Goal: Transaction & Acquisition: Purchase product/service

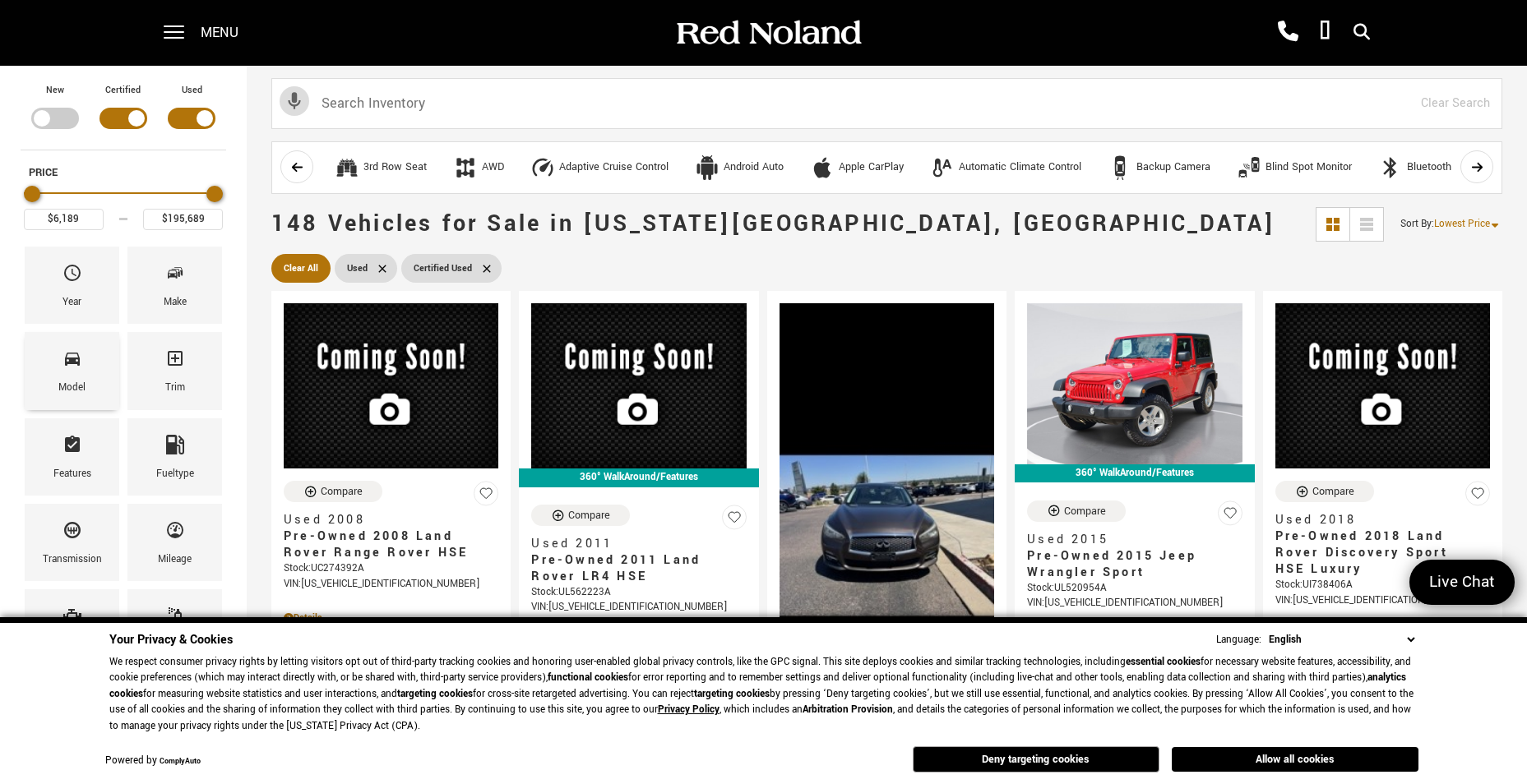
click at [72, 357] on icon "Model" at bounding box center [72, 358] width 20 height 19
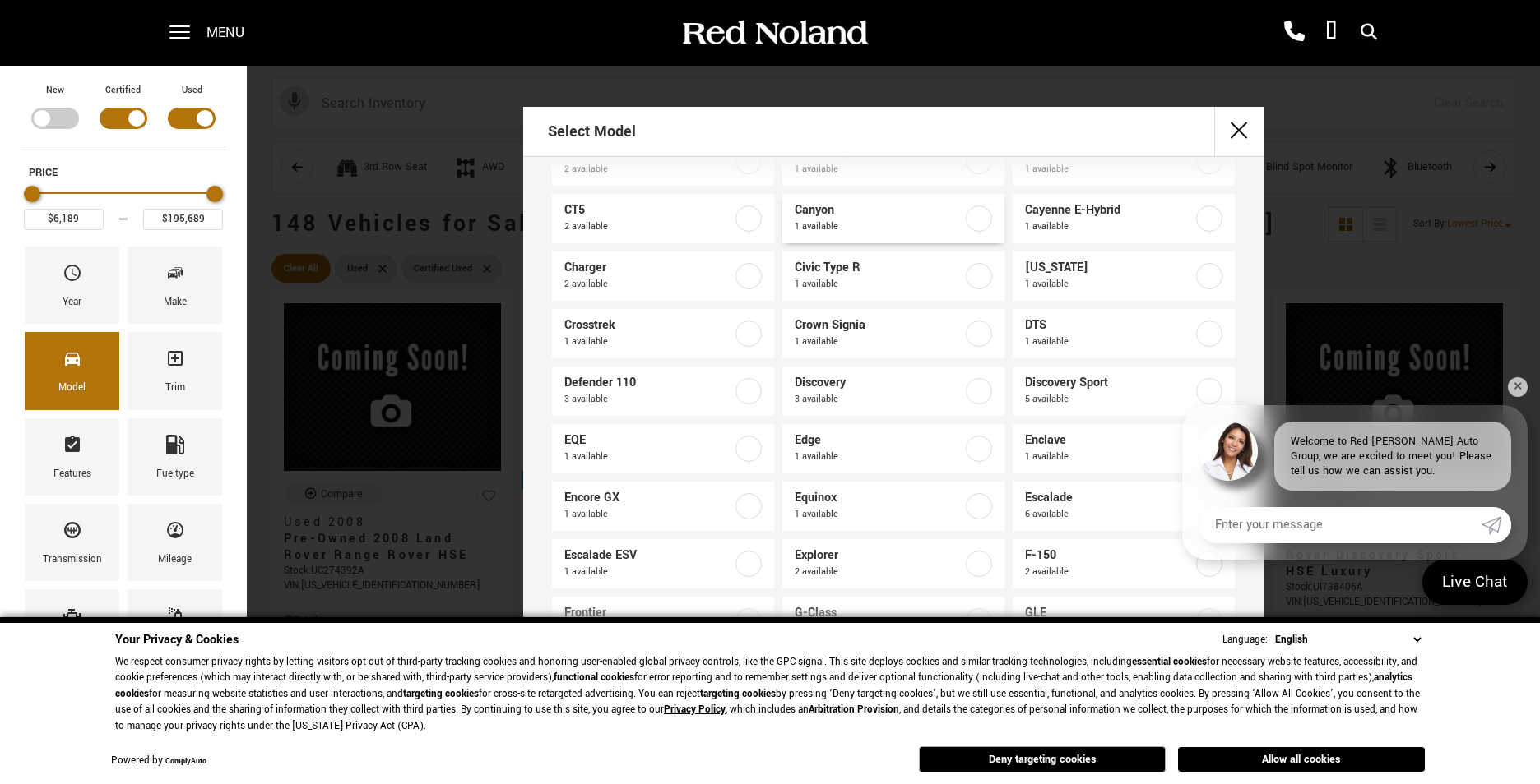
scroll to position [329, 0]
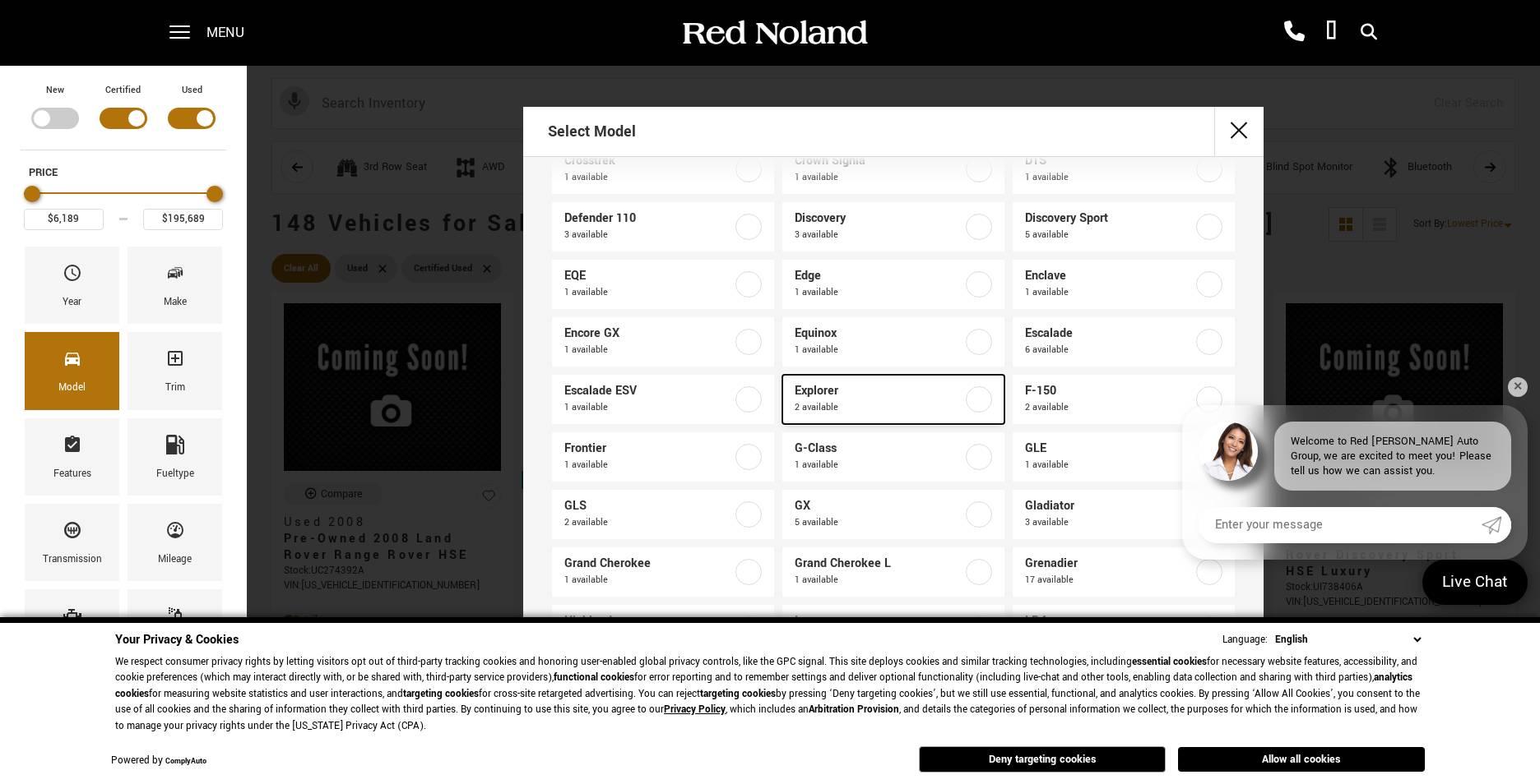
click at [973, 397] on label at bounding box center [979, 399] width 26 height 26
type input "$27,689"
type input "$39,578"
checkbox input "true"
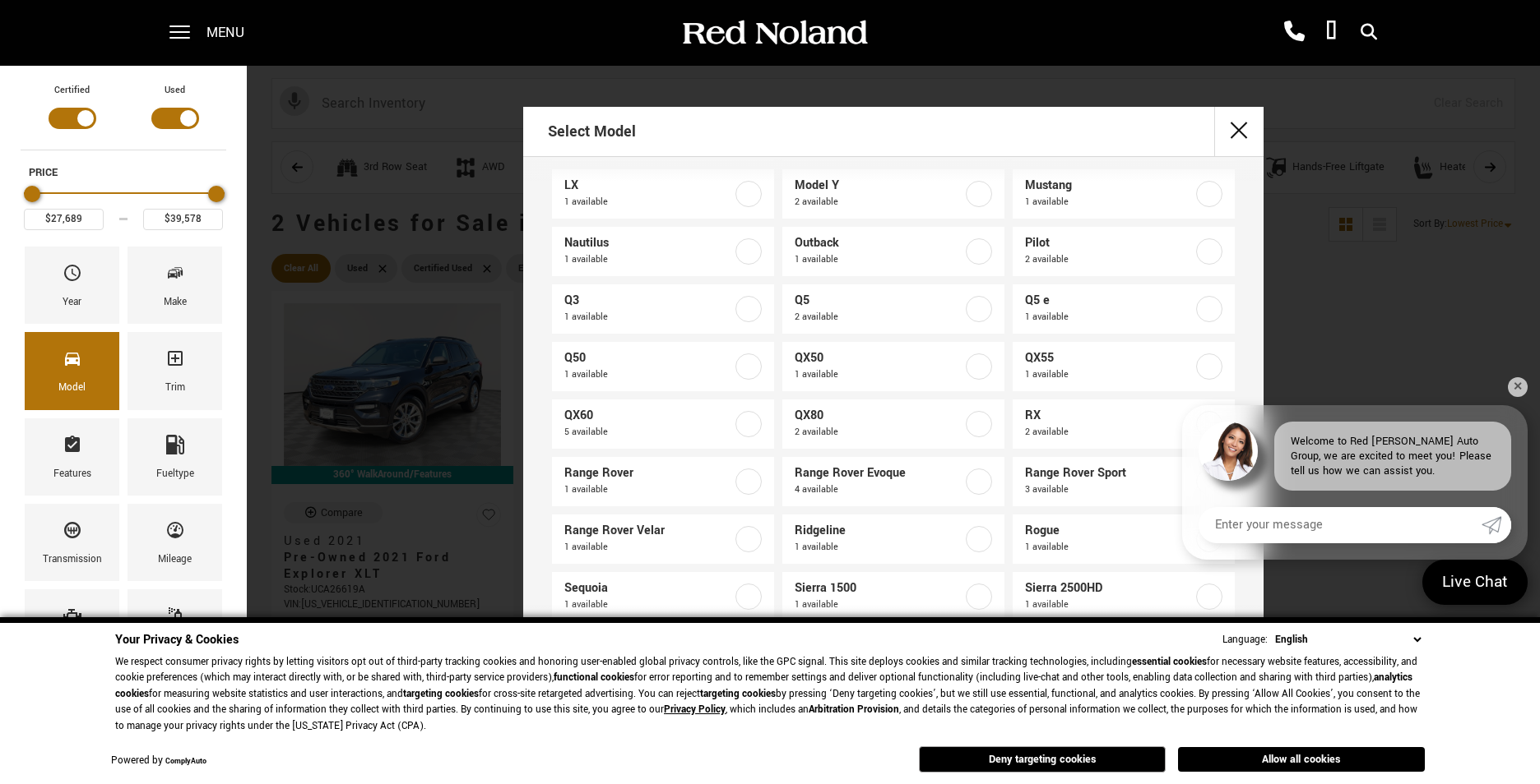
scroll to position [987, 0]
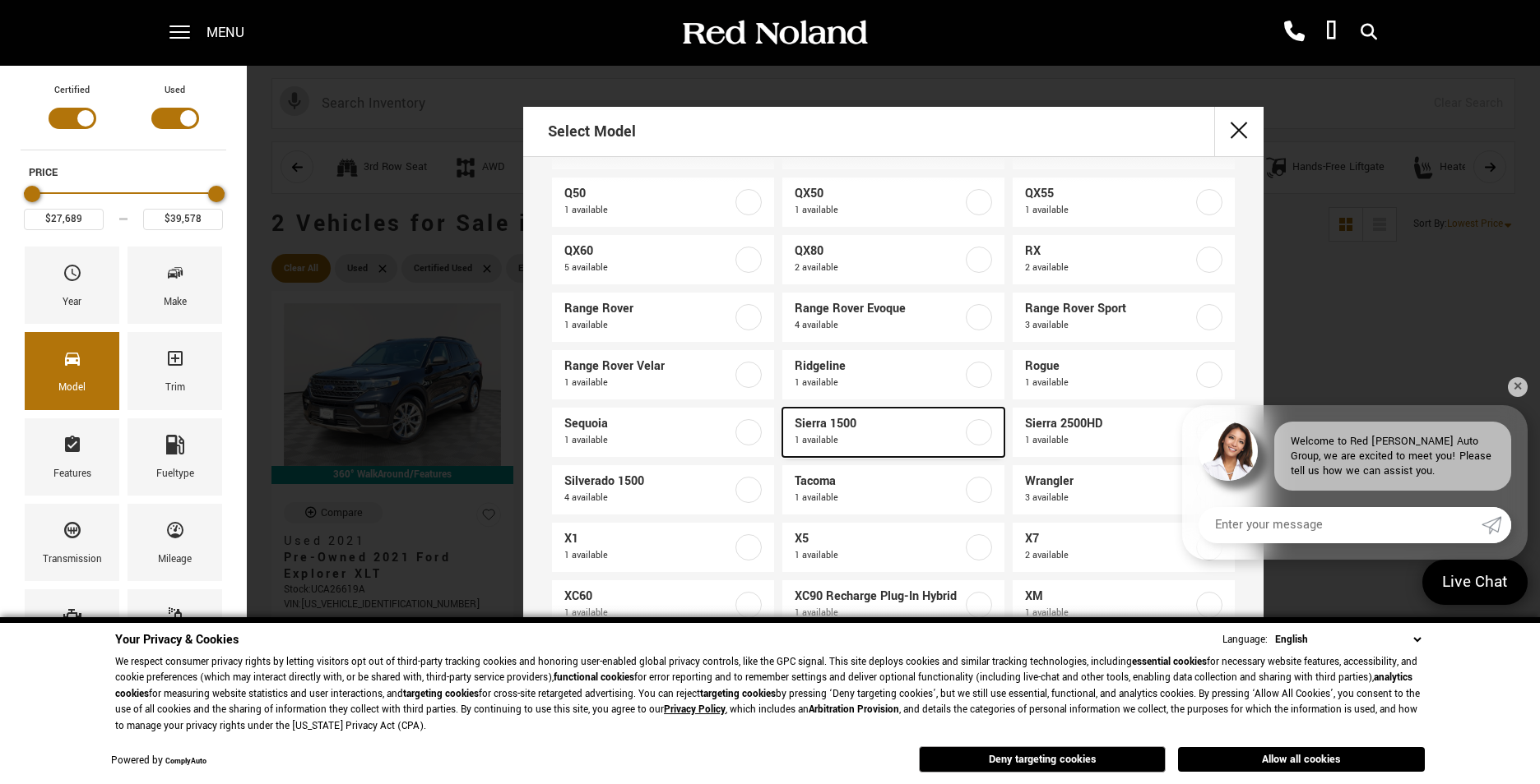
click at [966, 431] on label at bounding box center [979, 432] width 26 height 26
type input "$60,188"
checkbox input "true"
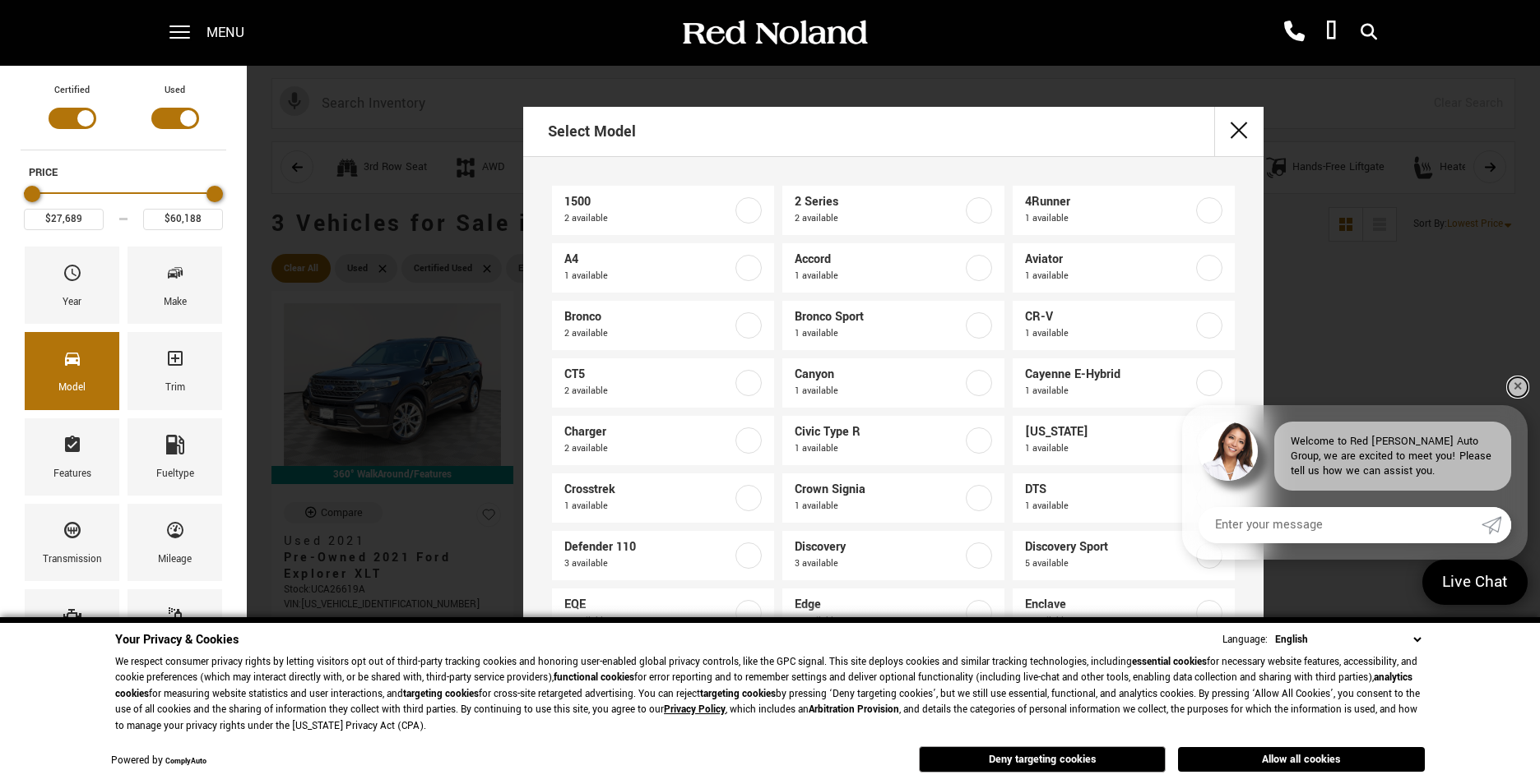
click at [1508, 388] on link "✕" at bounding box center [1517, 386] width 20 height 19
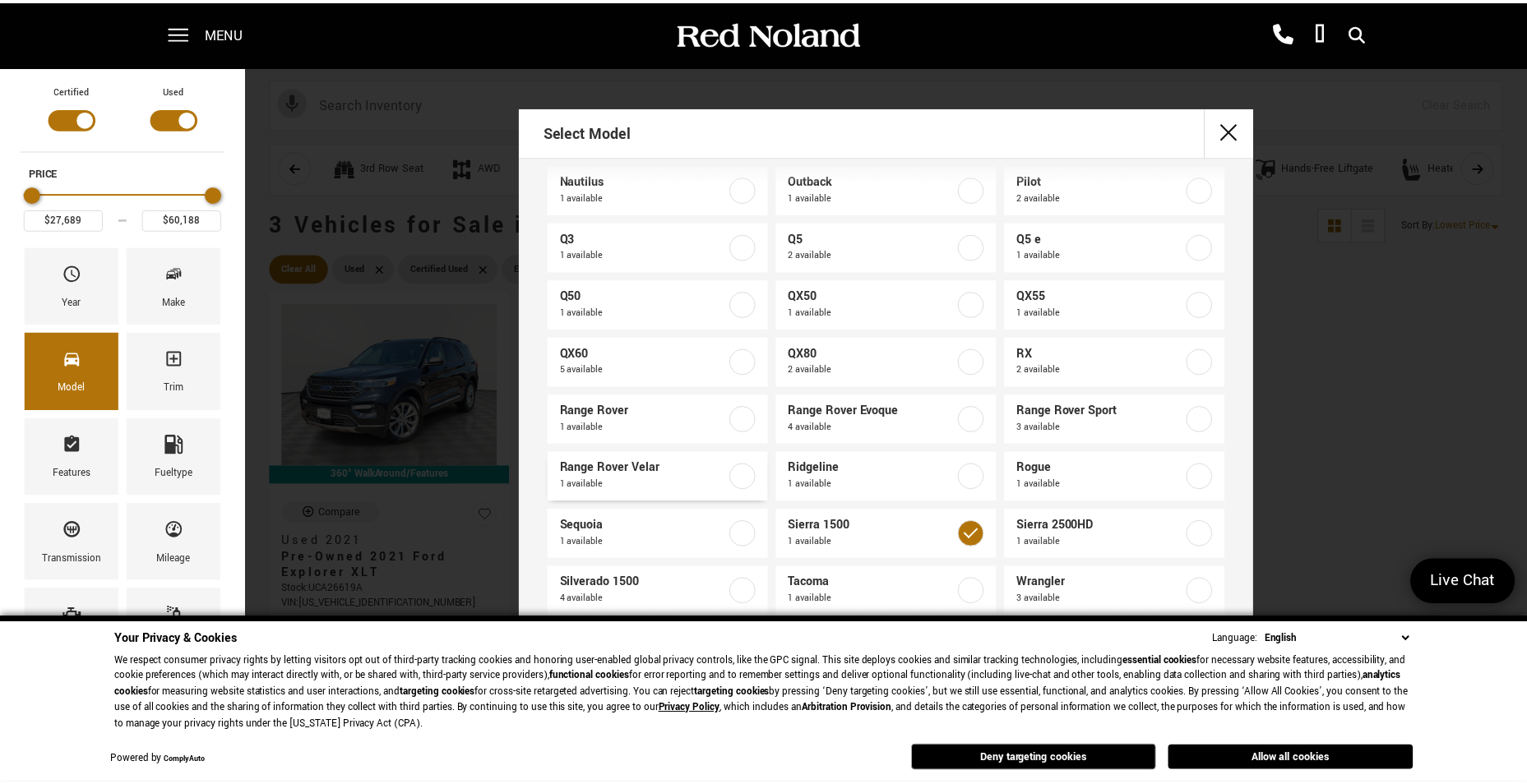
scroll to position [967, 0]
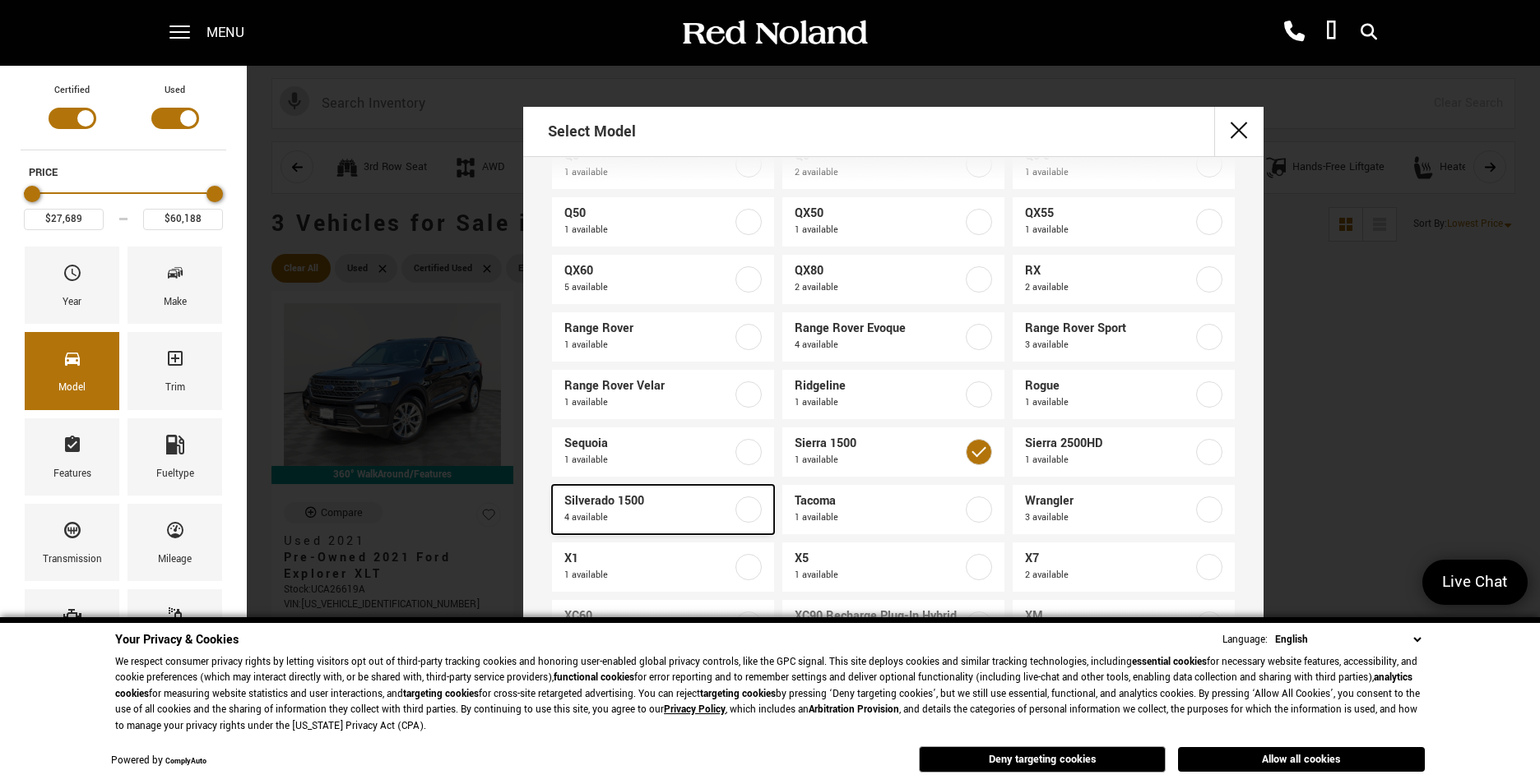
click at [750, 510] on label at bounding box center [748, 509] width 26 height 26
type input "$18,678"
checkbox input "true"
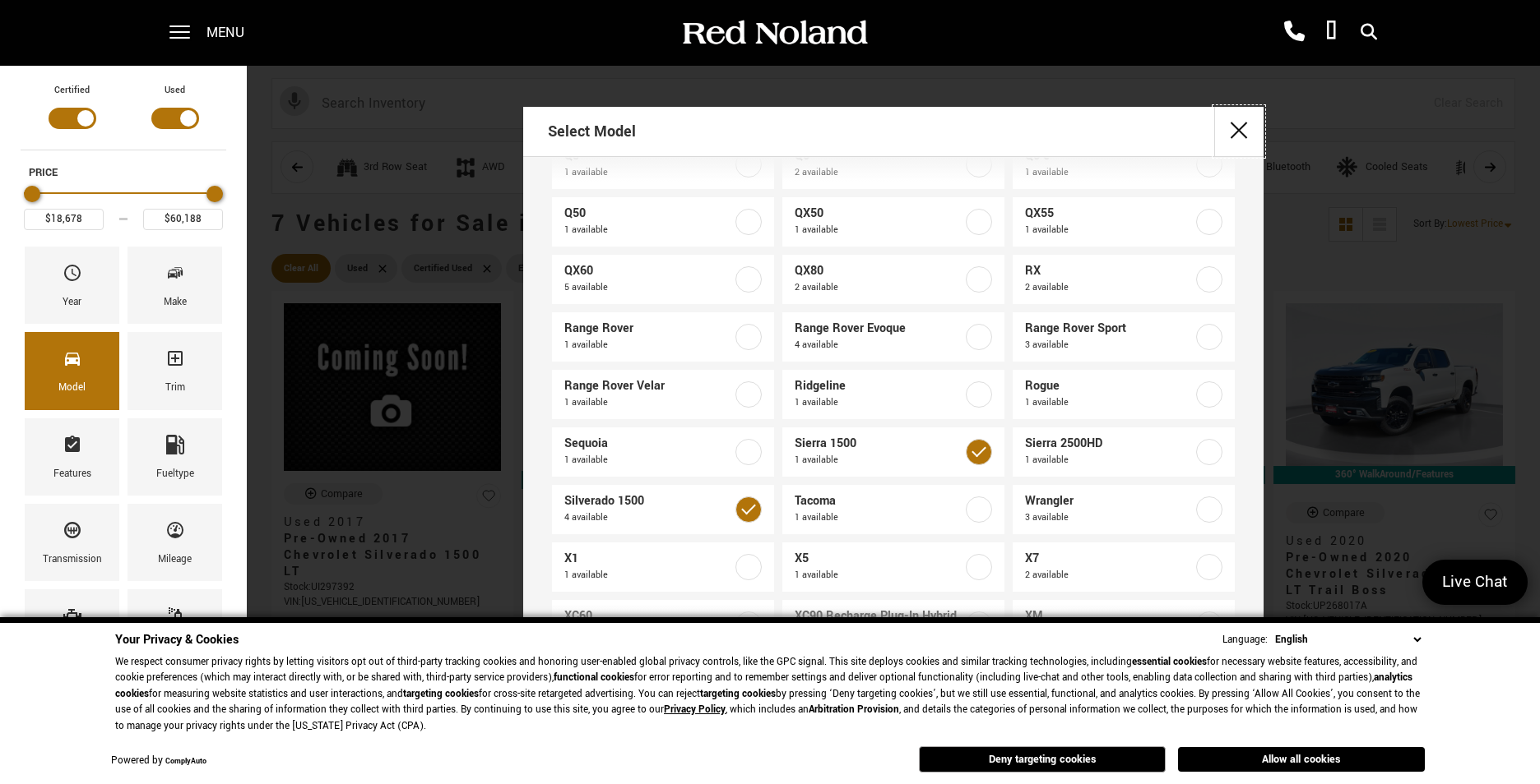
click at [1236, 123] on button "close" at bounding box center [1238, 131] width 49 height 49
